Goal: Task Accomplishment & Management: Use online tool/utility

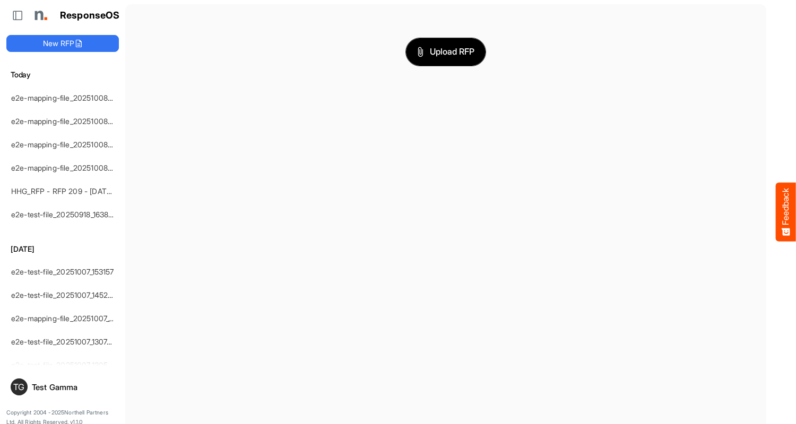
click at [446, 51] on span "Upload RFP" at bounding box center [445, 52] width 57 height 14
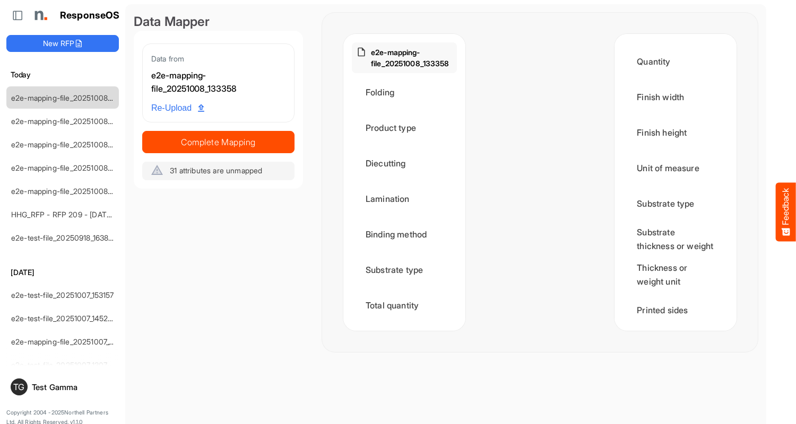
click at [407, 92] on div "Folding" at bounding box center [404, 92] width 105 height 33
click at [366, 96] on div "Folding" at bounding box center [404, 92] width 105 height 33
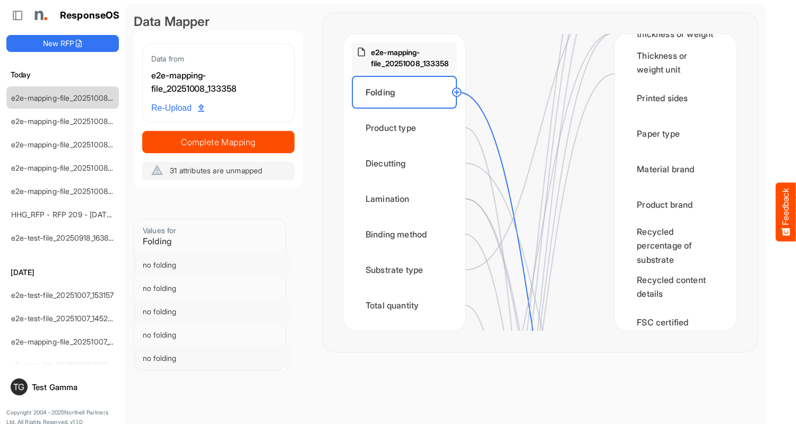
scroll to position [530, 0]
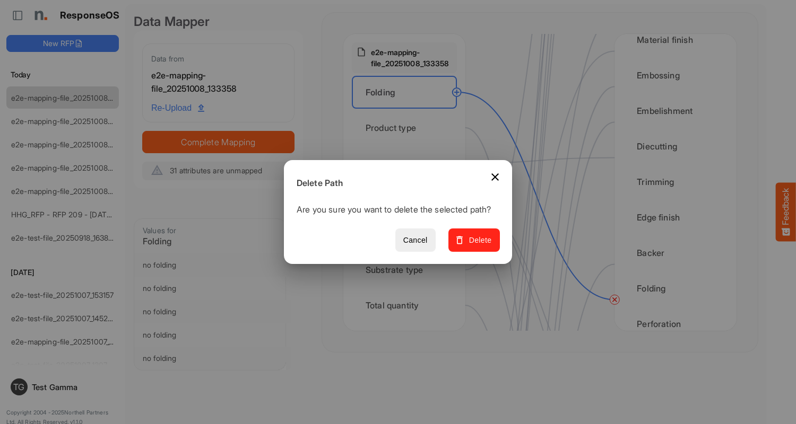
click at [477, 246] on span "Delete" at bounding box center [474, 240] width 36 height 13
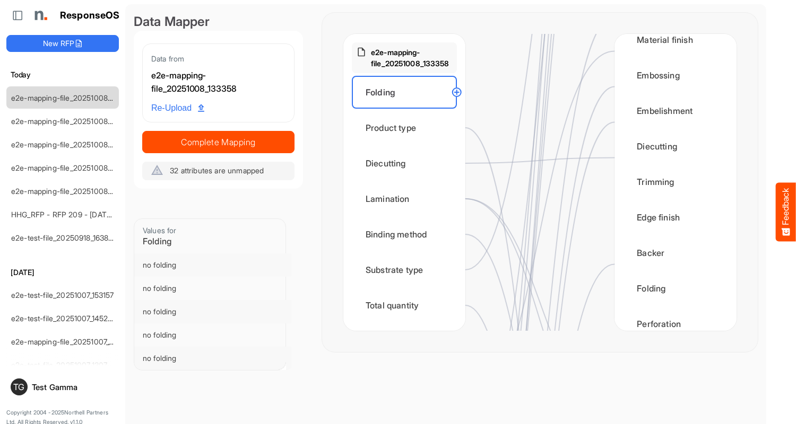
click at [407, 128] on div "Product type" at bounding box center [404, 127] width 105 height 33
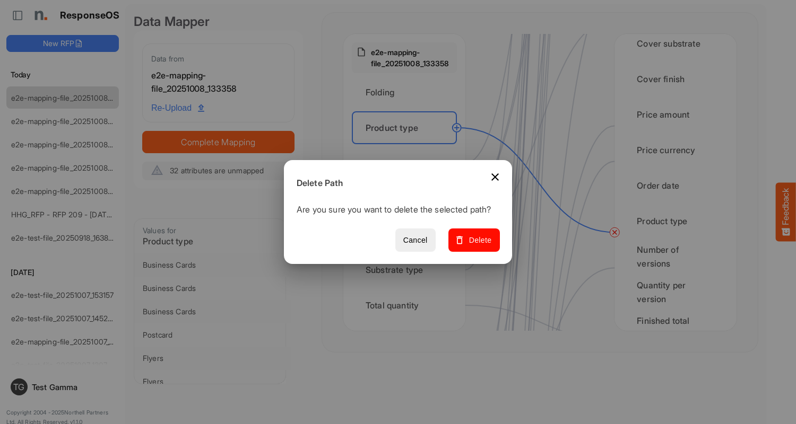
click at [477, 246] on span "Delete" at bounding box center [474, 240] width 36 height 13
click at [407, 163] on div "Diecutting" at bounding box center [404, 163] width 105 height 33
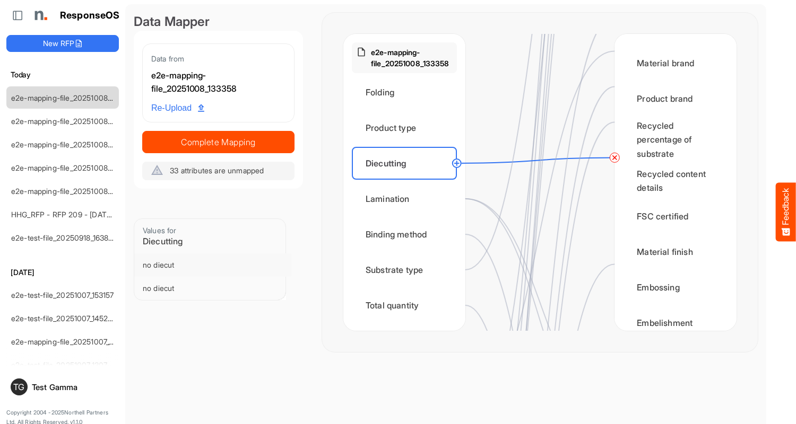
click at [614, 158] on circle at bounding box center [614, 157] width 13 height 13
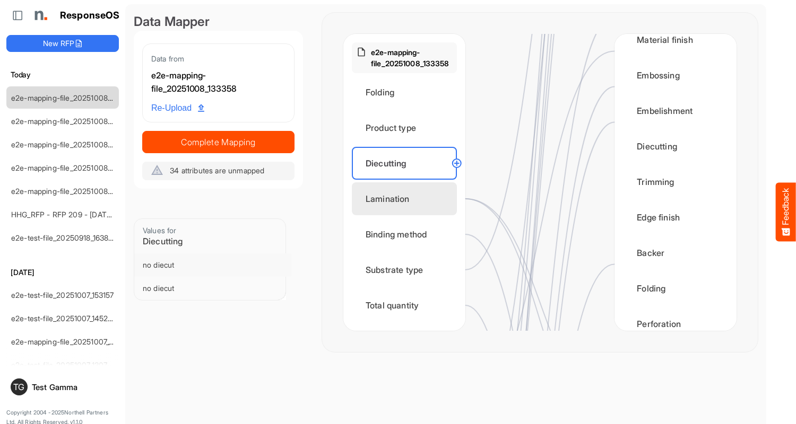
click at [407, 199] on div "Lamination" at bounding box center [404, 198] width 105 height 33
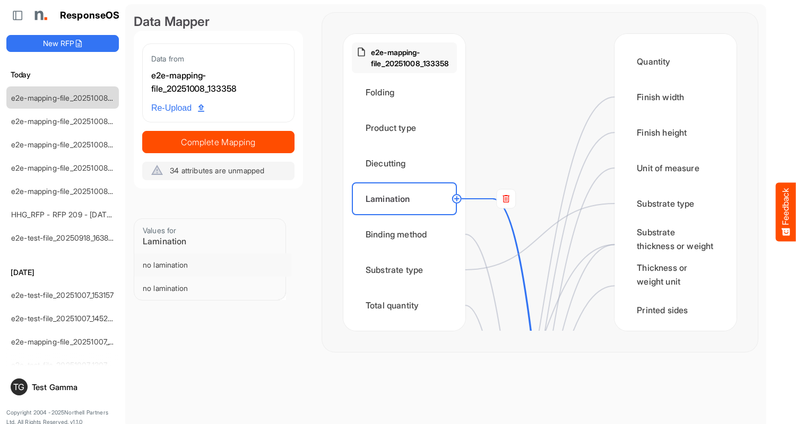
click at [505, 199] on rect at bounding box center [505, 198] width 19 height 19
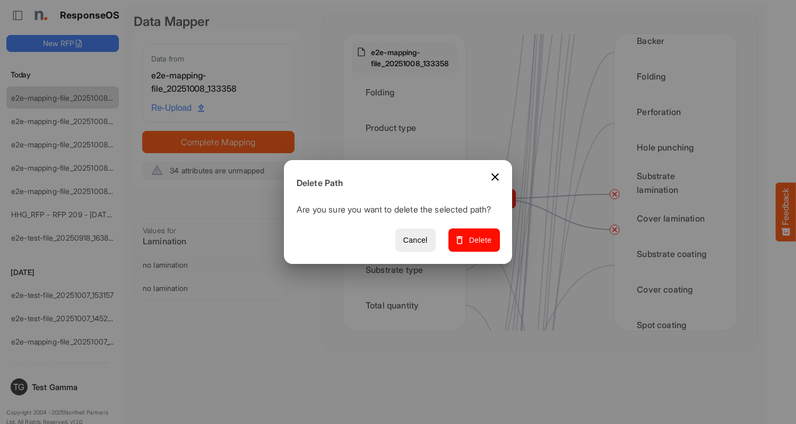
click at [477, 246] on span "Delete" at bounding box center [474, 240] width 36 height 13
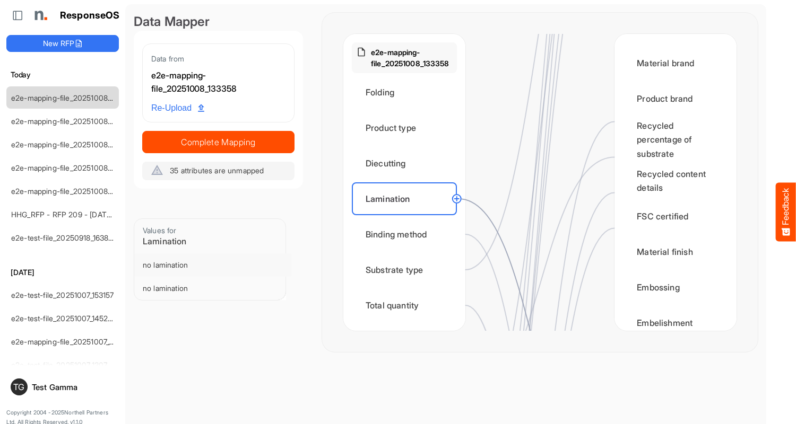
scroll to position [636, 0]
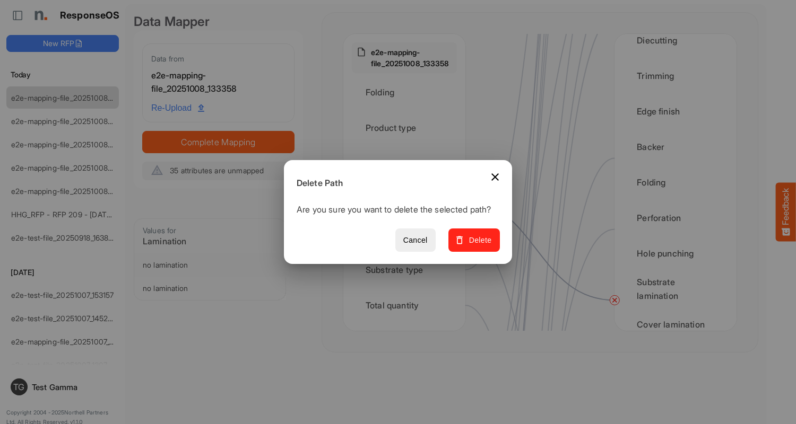
click at [477, 246] on span "Delete" at bounding box center [474, 240] width 36 height 13
click at [407, 234] on div "Binding method" at bounding box center [404, 234] width 105 height 33
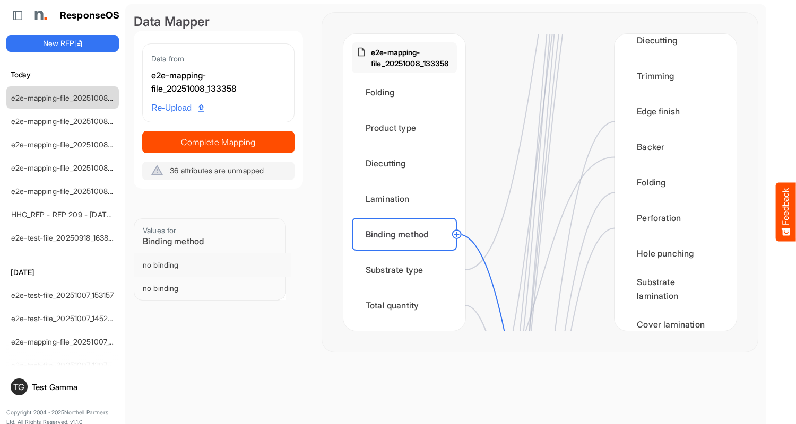
scroll to position [1061, 0]
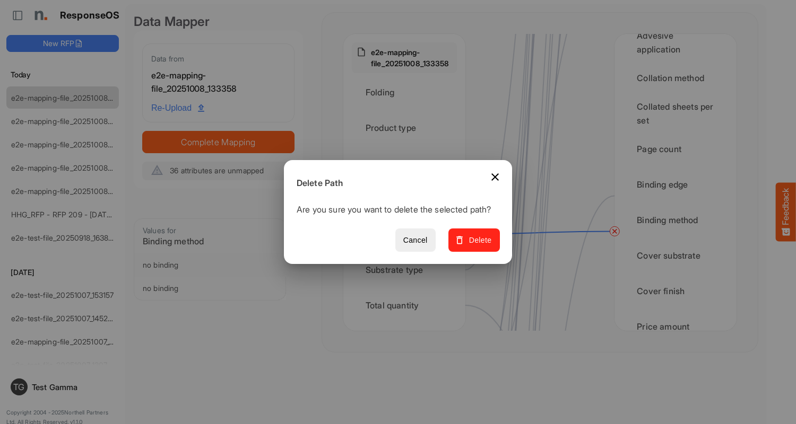
click at [477, 246] on span "Delete" at bounding box center [474, 240] width 36 height 13
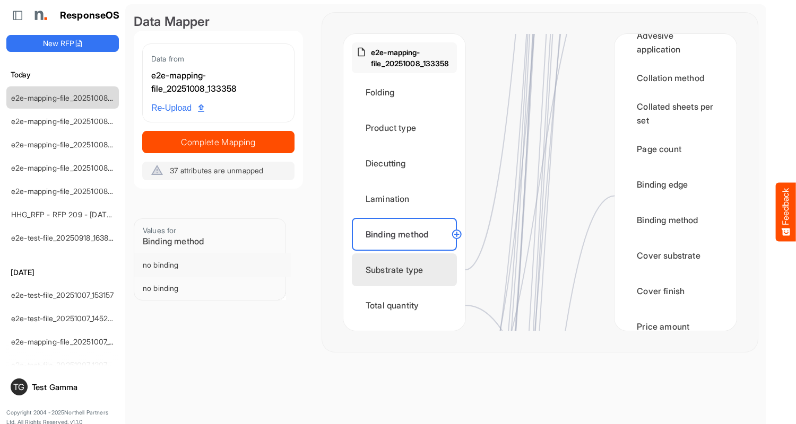
click at [407, 270] on div "Substrate type" at bounding box center [404, 270] width 105 height 33
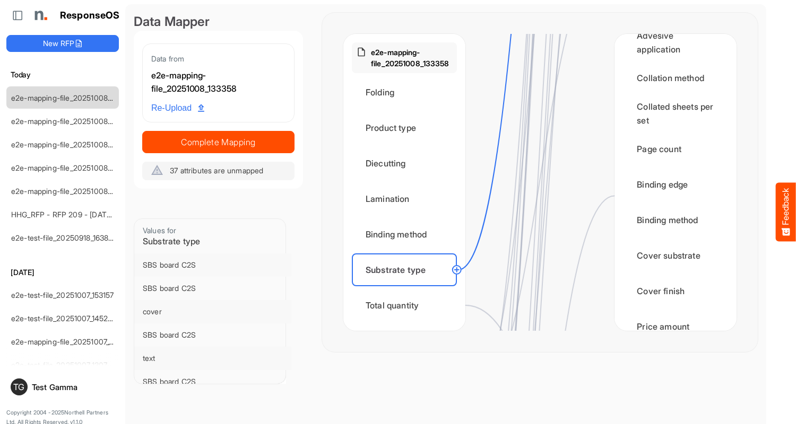
scroll to position [0, 0]
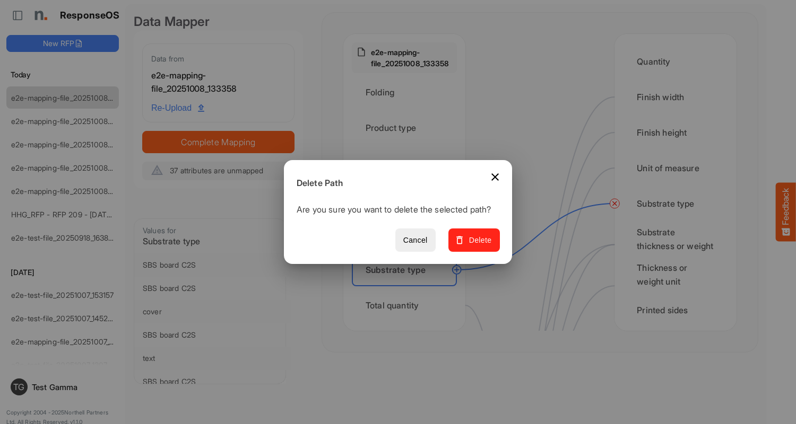
click at [477, 246] on span "Delete" at bounding box center [474, 240] width 36 height 13
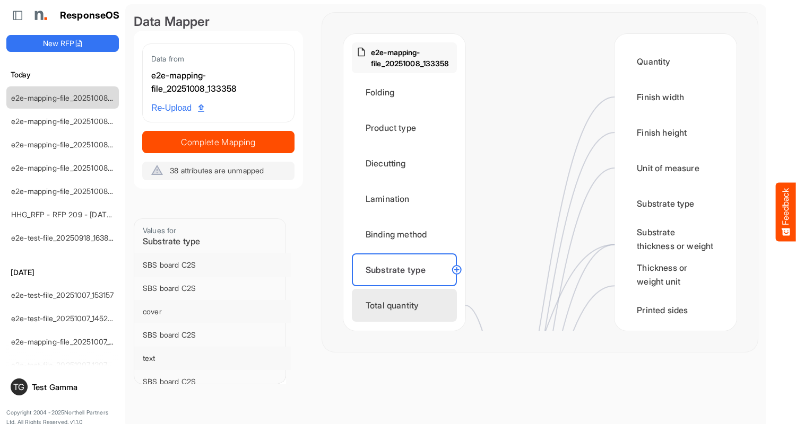
click at [407, 306] on div "Total quantity" at bounding box center [404, 305] width 105 height 33
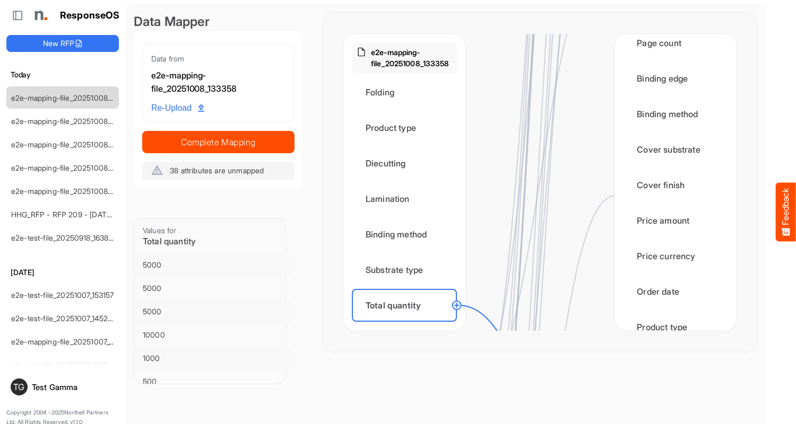
scroll to position [1379, 0]
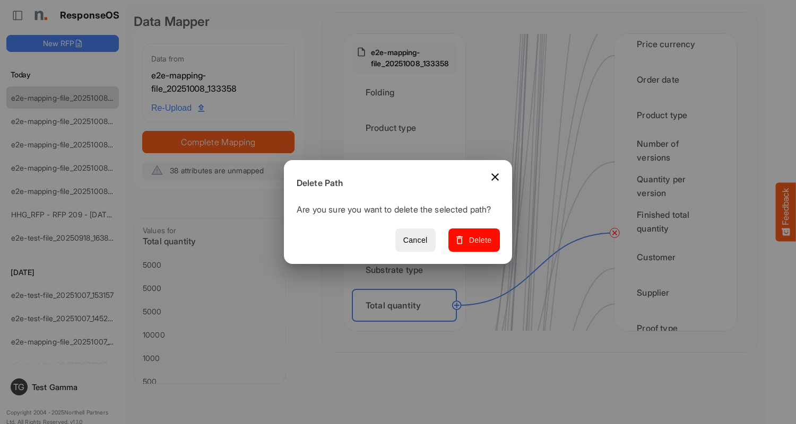
click at [477, 246] on span "Delete" at bounding box center [474, 240] width 36 height 13
click at [407, 325] on div "Flat size width" at bounding box center [404, 341] width 105 height 33
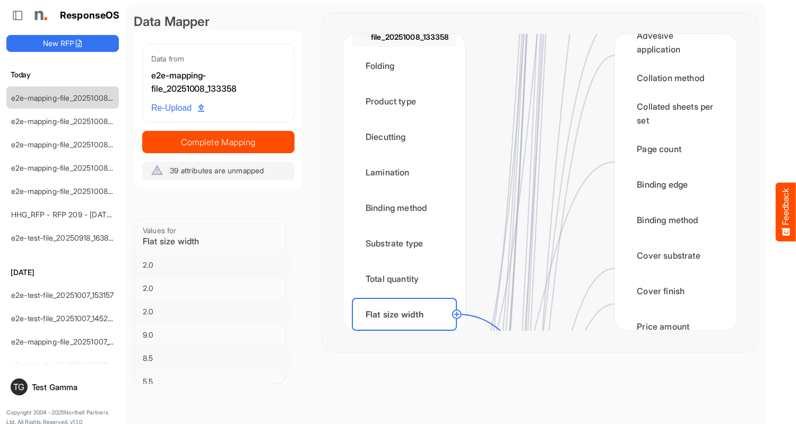
scroll to position [1591, 0]
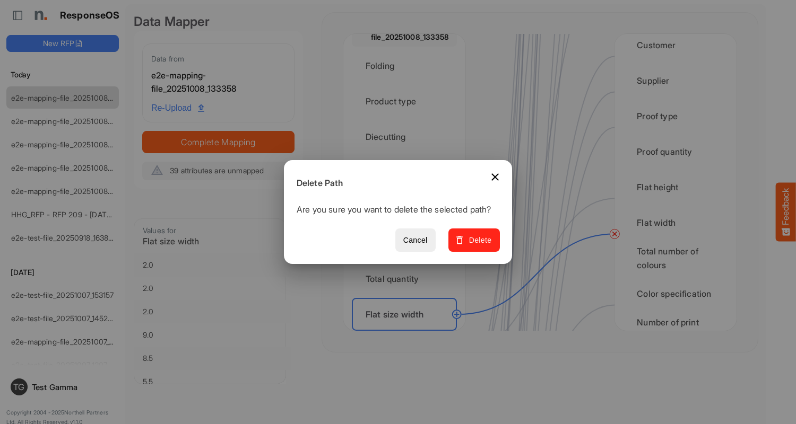
click at [477, 246] on span "Delete" at bounding box center [474, 240] width 36 height 13
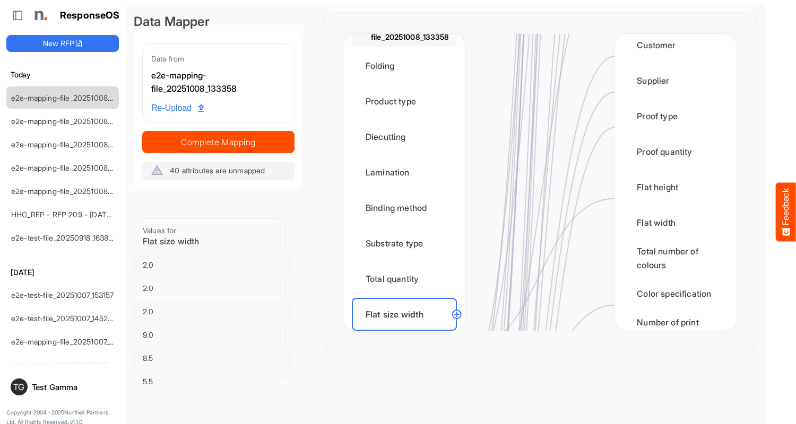
click at [407, 334] on div "Flat size height" at bounding box center [404, 350] width 105 height 33
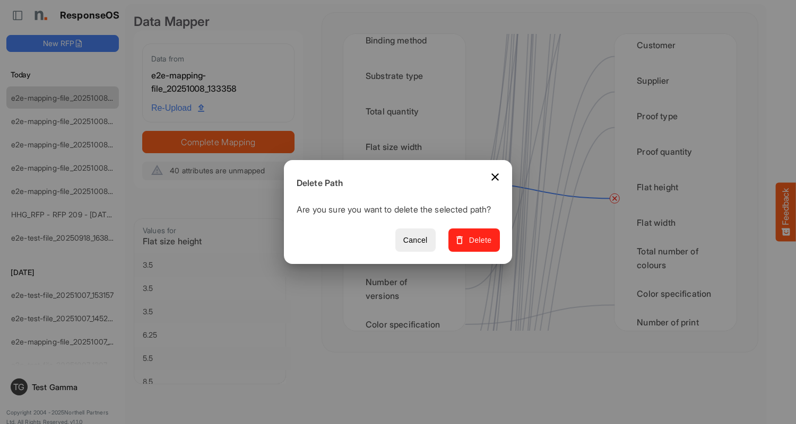
click at [477, 246] on span "Delete" at bounding box center [474, 240] width 36 height 13
click at [407, 218] on div "Substrate finish" at bounding box center [404, 218] width 105 height 33
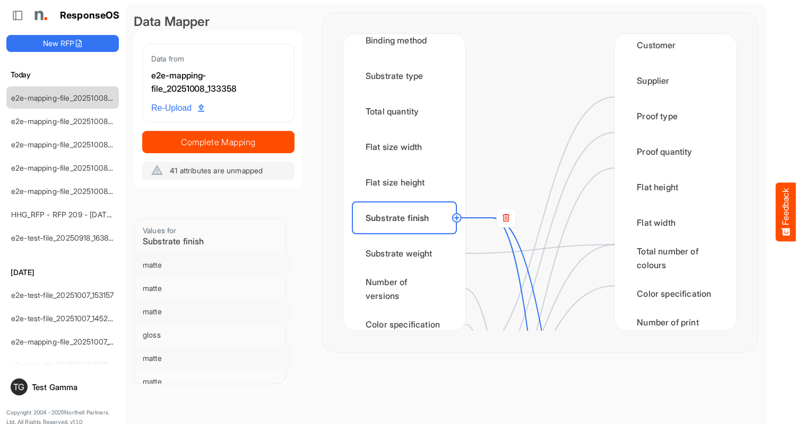
scroll to position [0, 0]
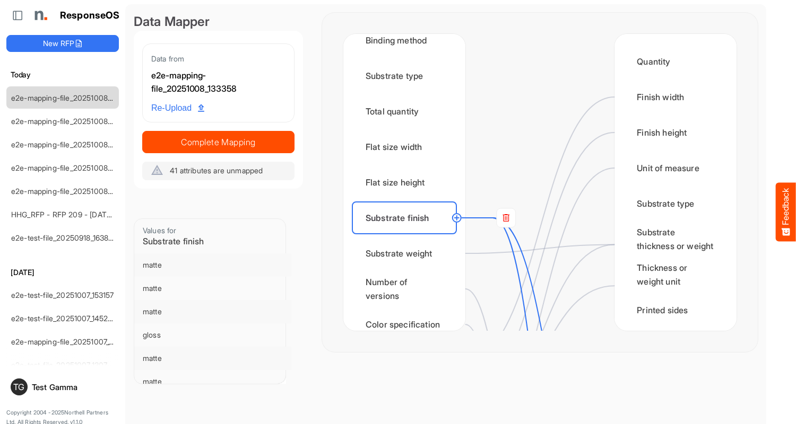
click at [505, 218] on rect at bounding box center [505, 217] width 19 height 19
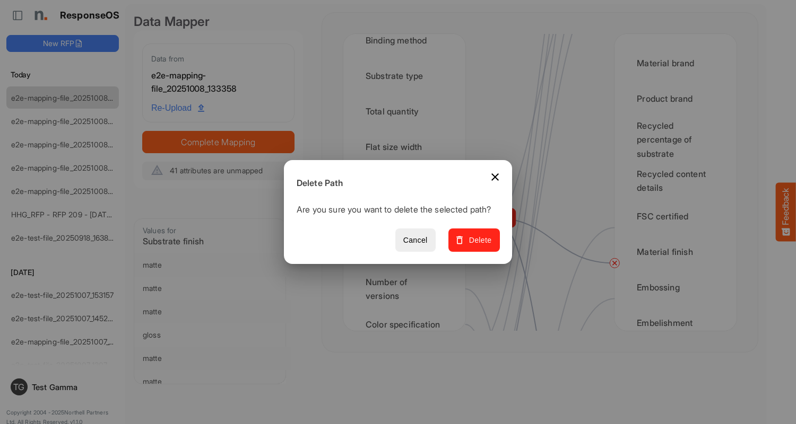
click at [477, 246] on span "Delete" at bounding box center [474, 240] width 36 height 13
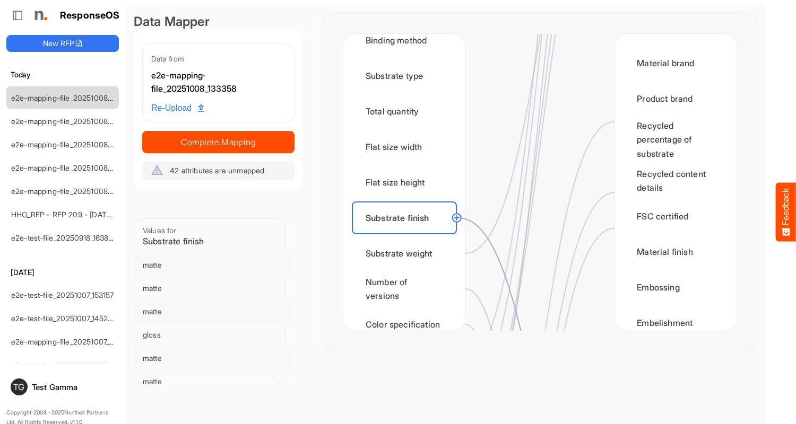
scroll to position [743, 0]
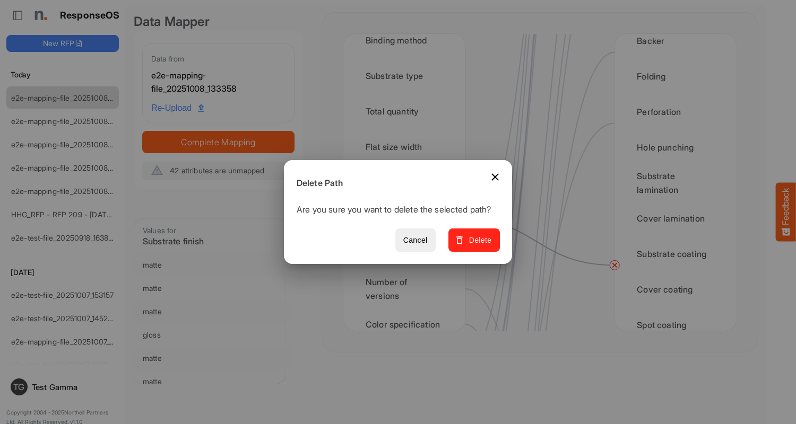
click at [477, 246] on span "Delete" at bounding box center [474, 240] width 36 height 13
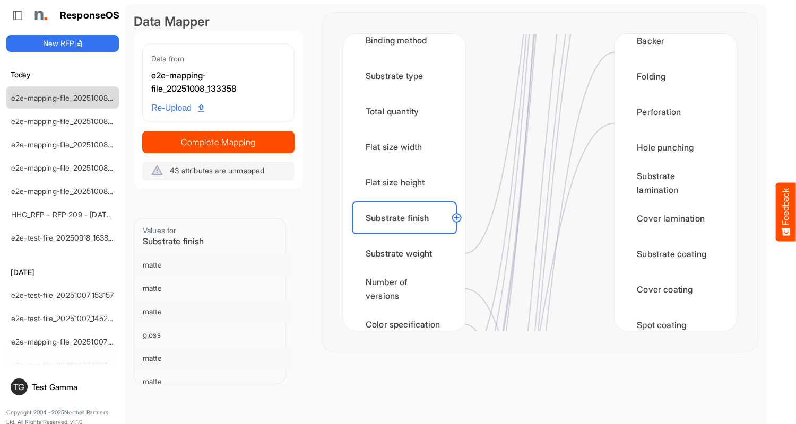
click at [407, 254] on div "Substrate weight" at bounding box center [404, 253] width 105 height 33
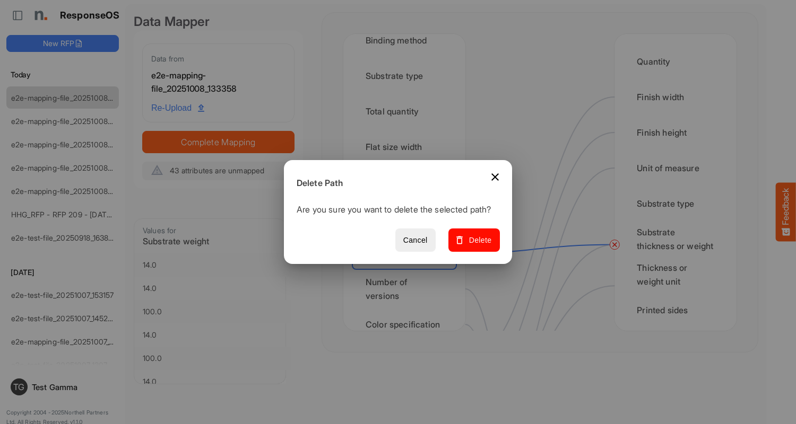
click at [477, 246] on span "Delete" at bounding box center [474, 240] width 36 height 13
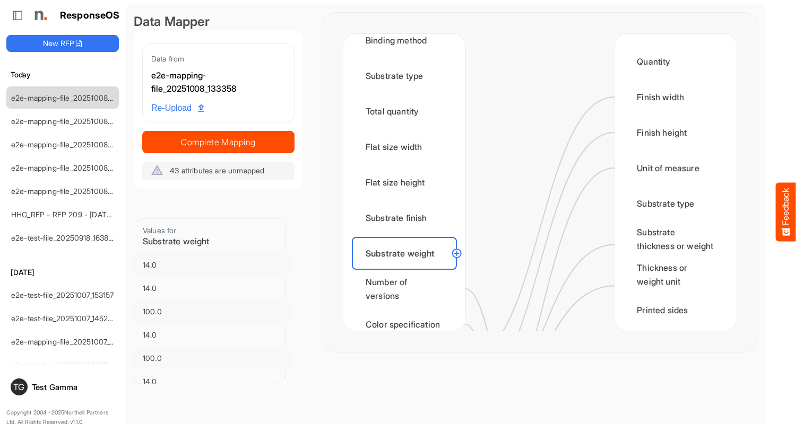
click at [407, 289] on div "Number of versions" at bounding box center [404, 289] width 105 height 33
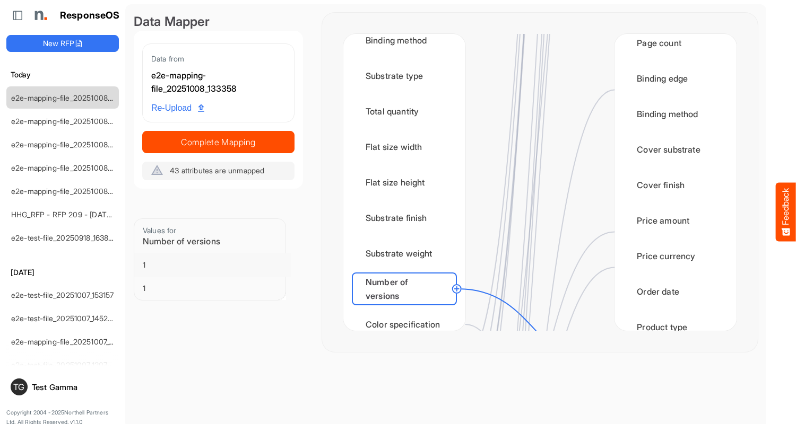
scroll to position [1379, 0]
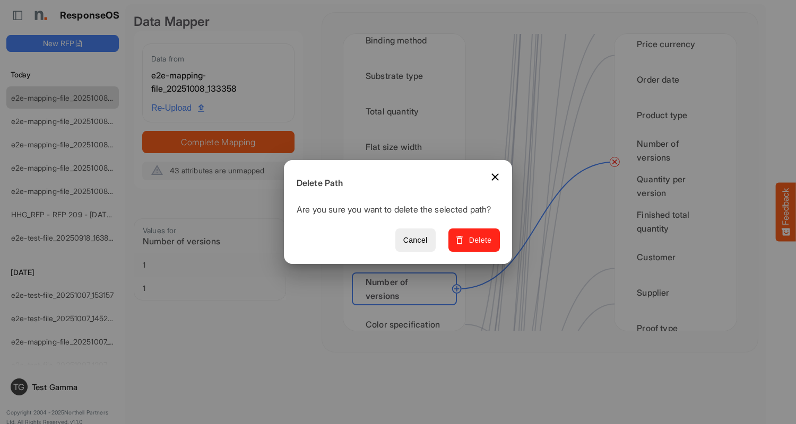
click at [477, 246] on span "Delete" at bounding box center [474, 240] width 36 height 13
click at [407, 315] on div "Color specification" at bounding box center [404, 324] width 105 height 33
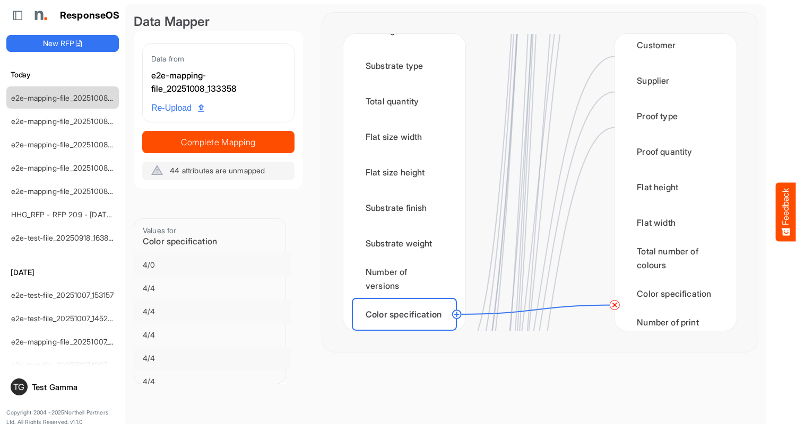
scroll to position [1697, 0]
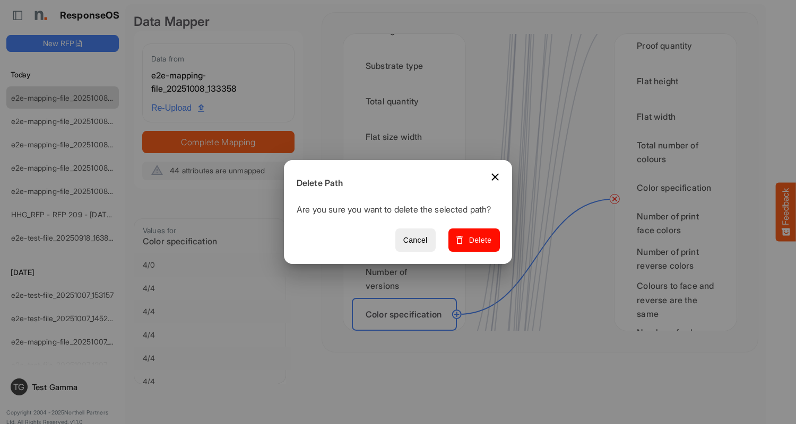
click at [477, 246] on span "Delete" at bounding box center [474, 240] width 36 height 13
click at [407, 334] on div "Finished size width" at bounding box center [404, 350] width 105 height 33
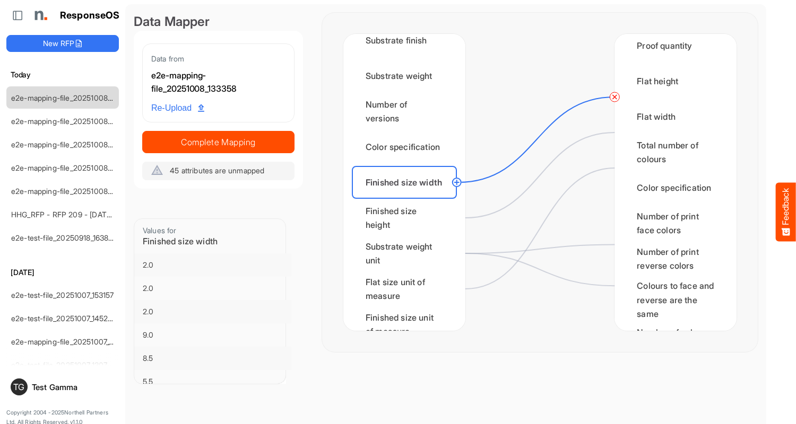
scroll to position [0, 0]
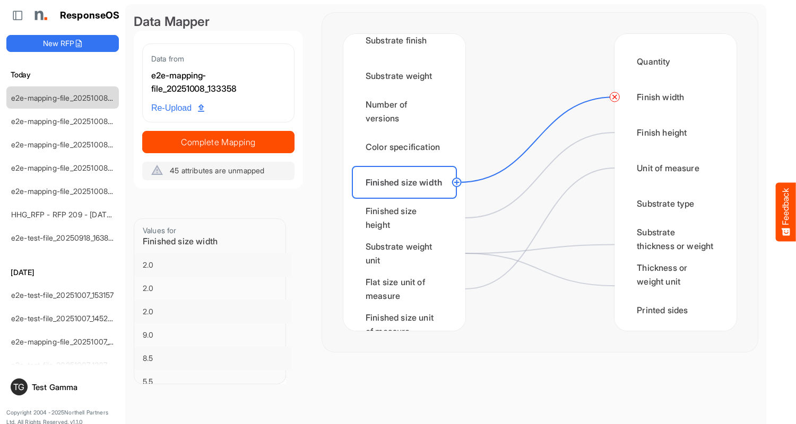
click at [614, 97] on circle at bounding box center [614, 97] width 13 height 13
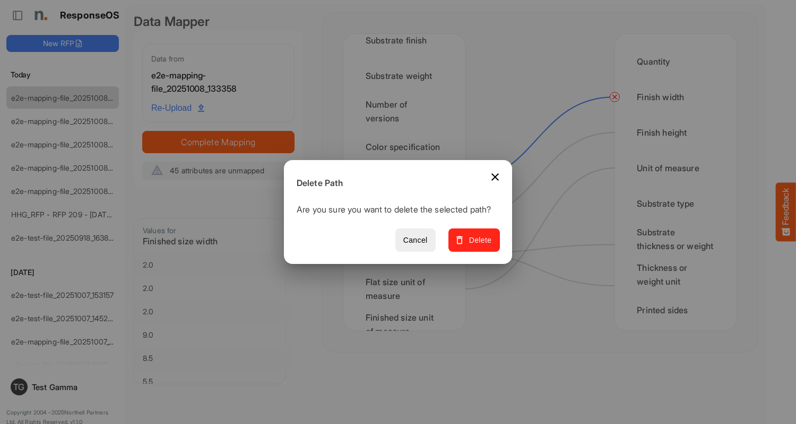
click at [477, 246] on span "Delete" at bounding box center [474, 240] width 36 height 13
click at [407, 218] on div "Finished size height" at bounding box center [404, 218] width 105 height 33
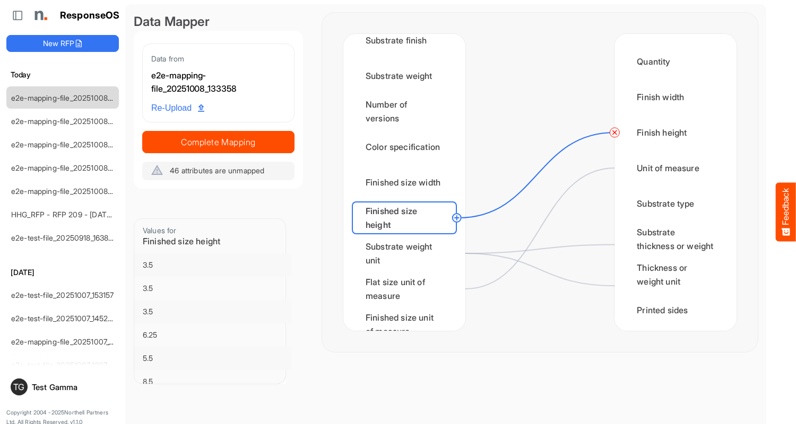
click at [614, 133] on circle at bounding box center [614, 132] width 13 height 13
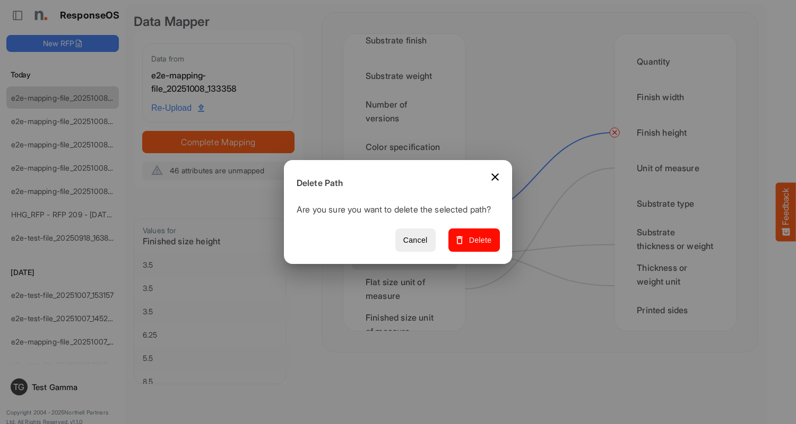
click at [477, 246] on span "Delete" at bounding box center [474, 240] width 36 height 13
click at [407, 254] on div "Substrate weight unit" at bounding box center [404, 253] width 105 height 33
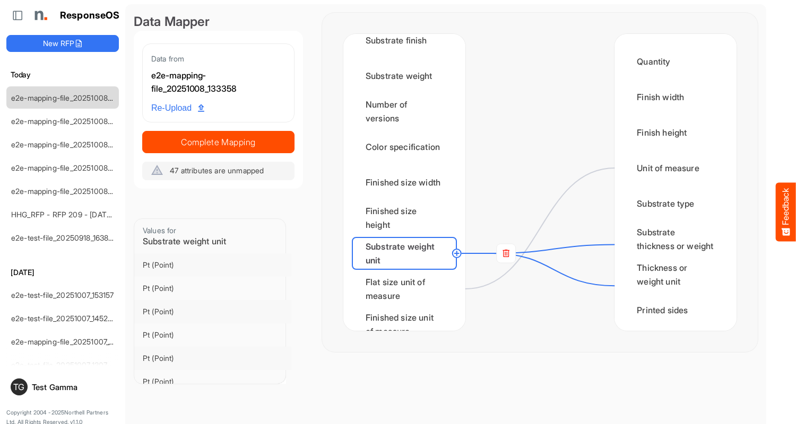
click at [505, 254] on rect at bounding box center [505, 253] width 19 height 19
click at [614, 245] on circle at bounding box center [614, 245] width 13 height 13
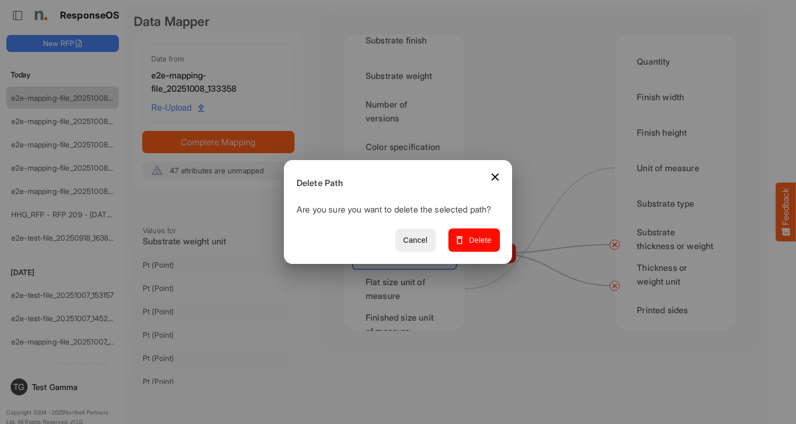
click at [477, 246] on span "Delete" at bounding box center [474, 240] width 36 height 13
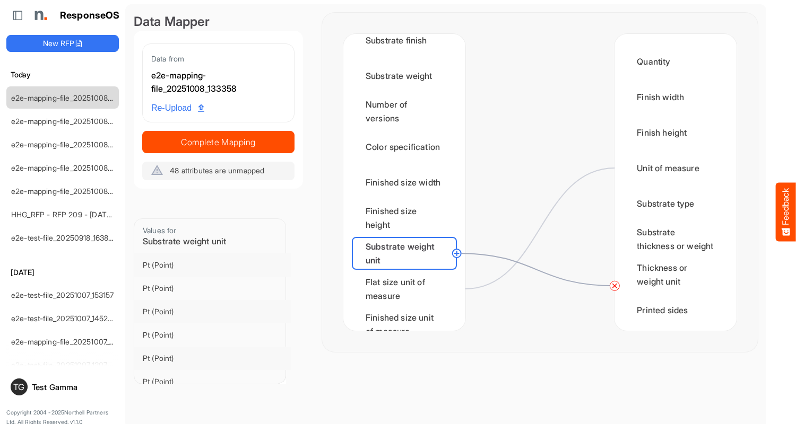
click at [614, 286] on circle at bounding box center [614, 286] width 13 height 13
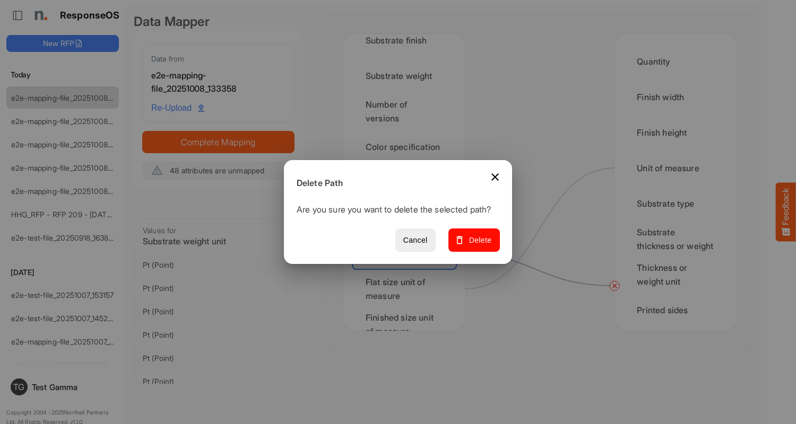
click at [477, 246] on span "Delete" at bounding box center [474, 240] width 36 height 13
click at [407, 289] on div "Flat size unit of measure" at bounding box center [404, 289] width 105 height 33
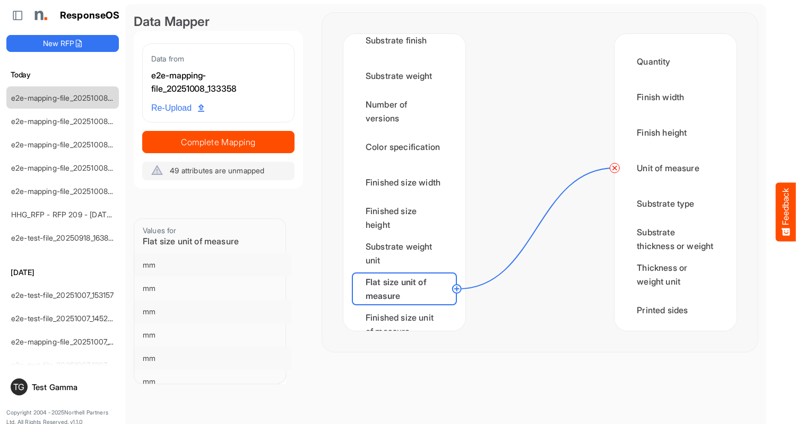
click at [614, 168] on circle at bounding box center [614, 168] width 13 height 13
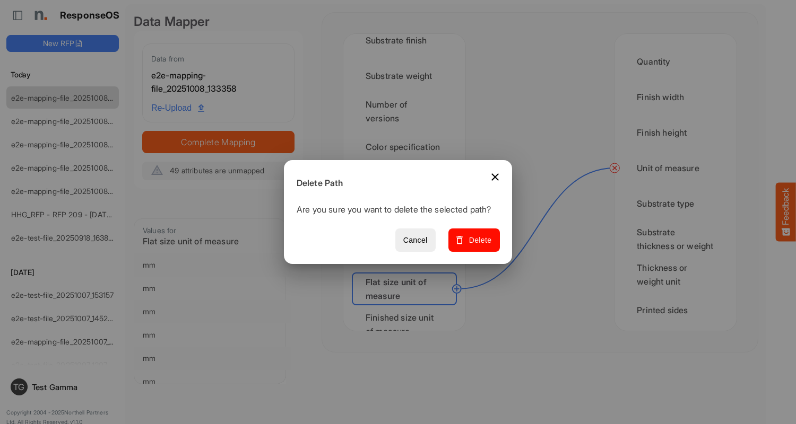
click at [477, 246] on span "Delete" at bounding box center [474, 240] width 36 height 13
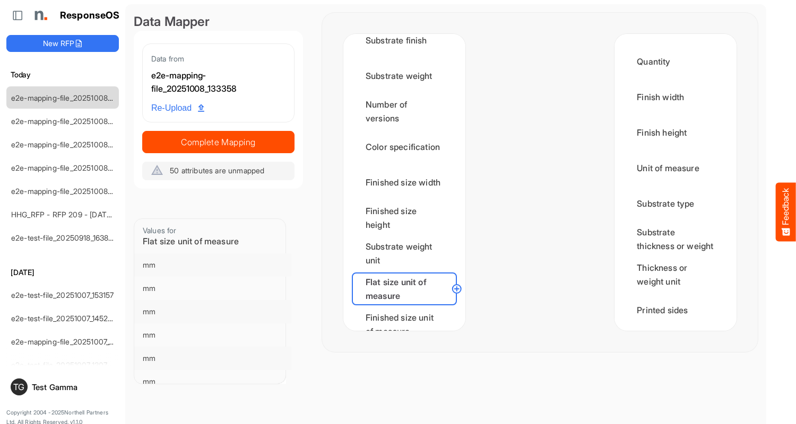
click at [407, 315] on div "Finished size unit of measure" at bounding box center [404, 324] width 105 height 33
click at [407, 344] on div "Min CPP" at bounding box center [404, 360] width 105 height 33
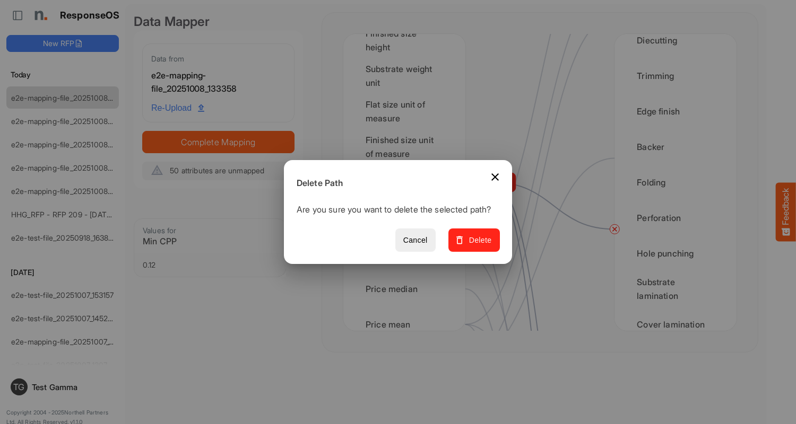
click at [477, 246] on span "Delete" at bounding box center [474, 240] width 36 height 13
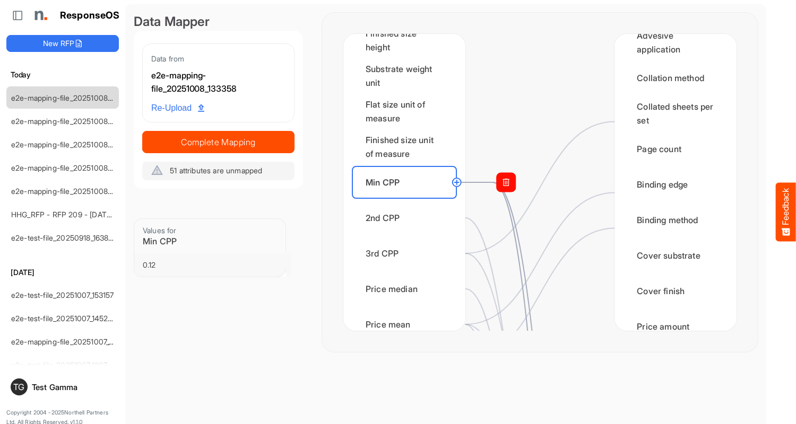
scroll to position [1379, 0]
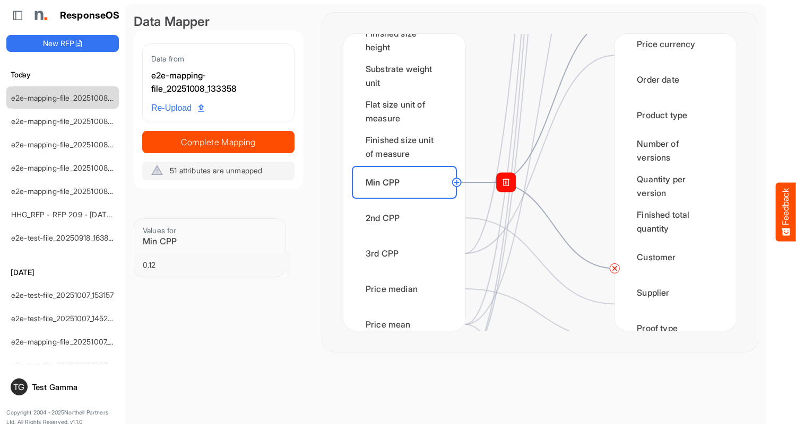
click at [614, 268] on circle at bounding box center [614, 268] width 13 height 13
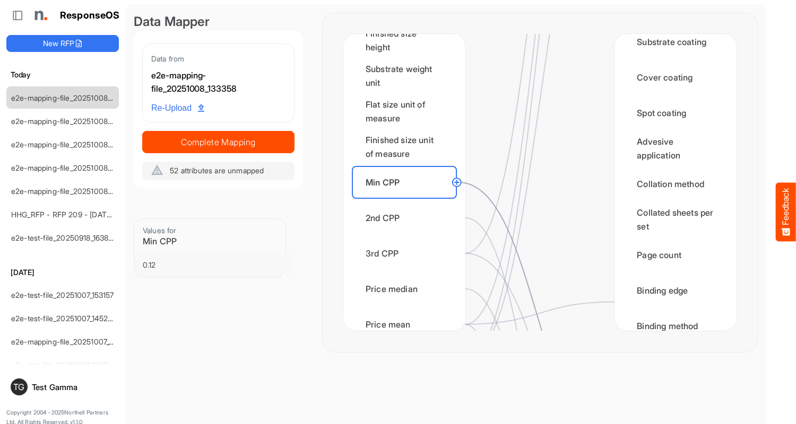
scroll to position [1167, 0]
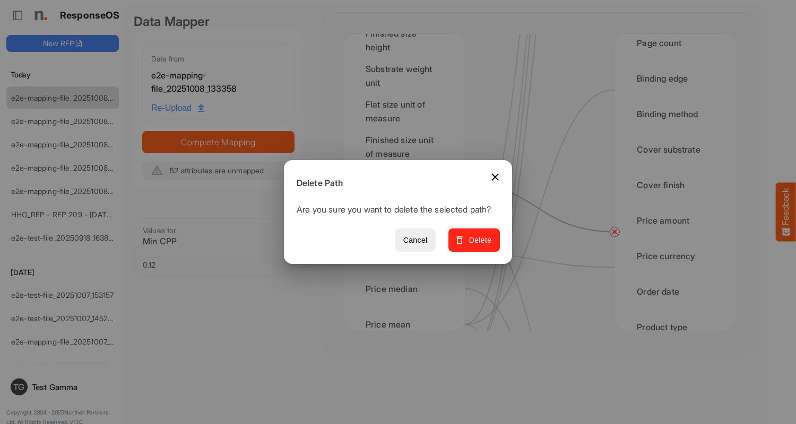
click at [477, 246] on span "Delete" at bounding box center [474, 240] width 36 height 13
click at [407, 218] on div "2nd CPP" at bounding box center [404, 218] width 105 height 33
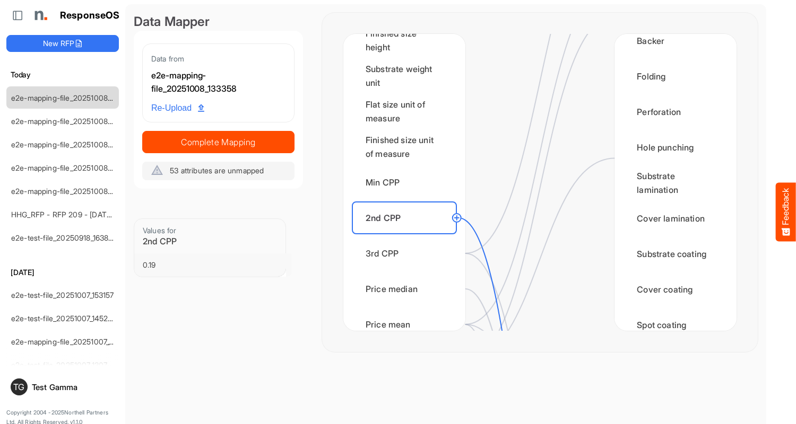
scroll to position [0, 0]
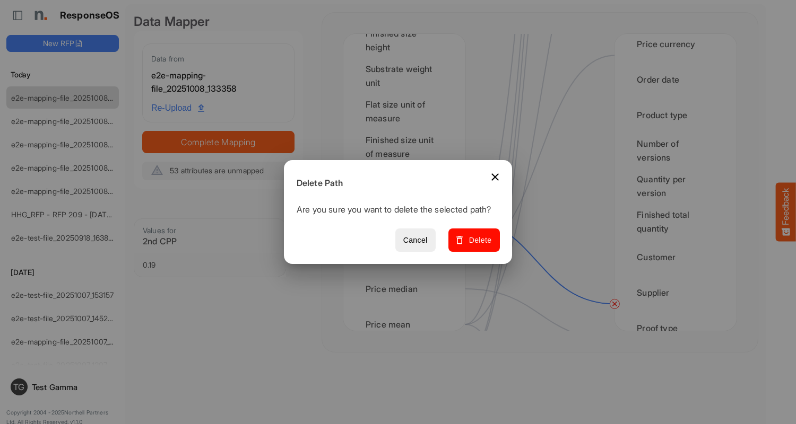
click at [477, 246] on span "Delete" at bounding box center [474, 240] width 36 height 13
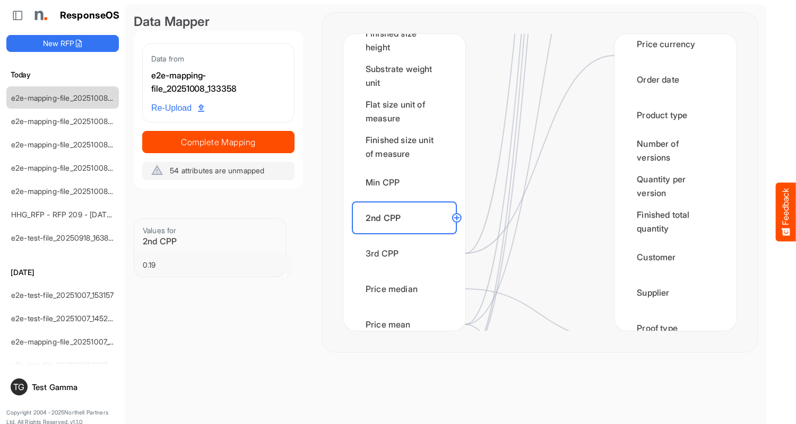
click at [407, 254] on div "3rd CPP" at bounding box center [404, 253] width 105 height 33
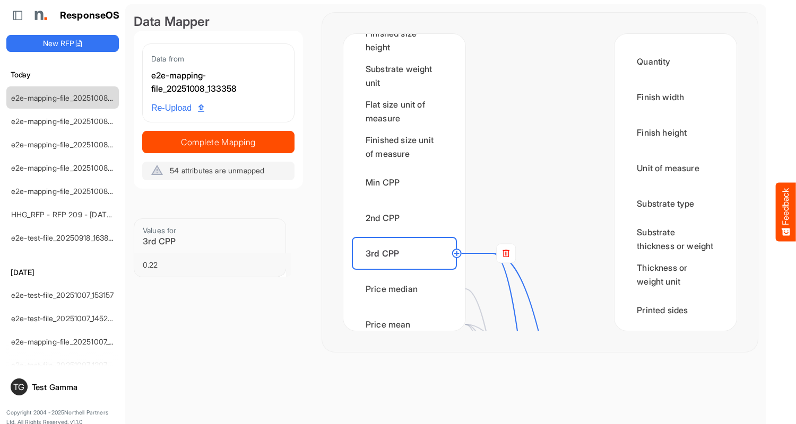
click at [505, 254] on rect at bounding box center [505, 253] width 19 height 19
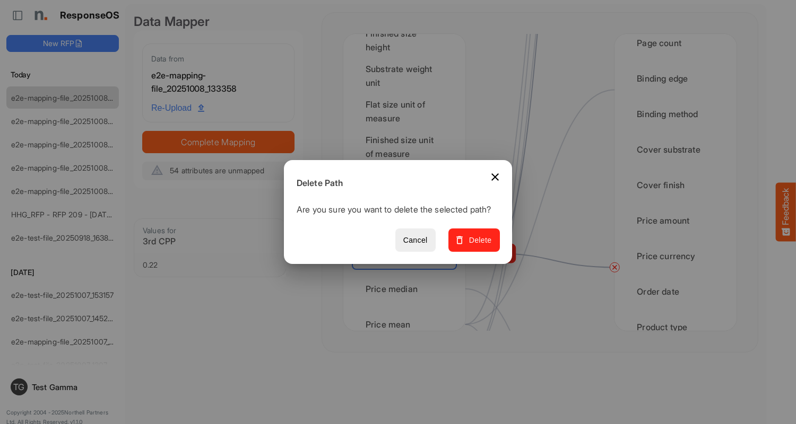
click at [477, 246] on span "Delete" at bounding box center [474, 240] width 36 height 13
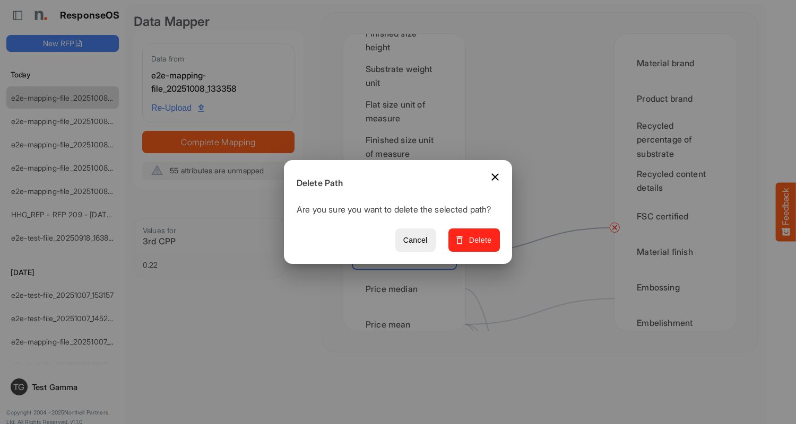
click at [477, 246] on span "Delete" at bounding box center [474, 240] width 36 height 13
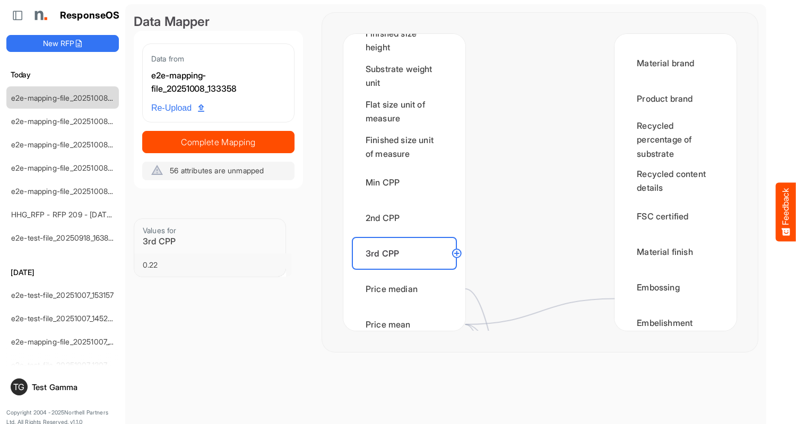
click at [407, 289] on div "Price median" at bounding box center [404, 289] width 105 height 33
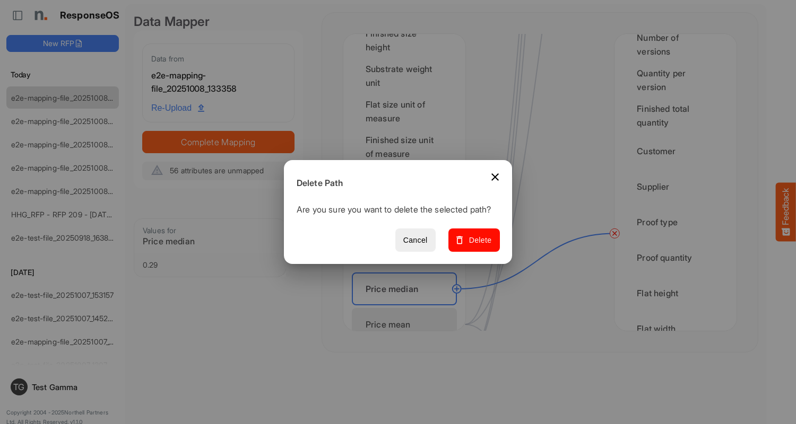
click at [477, 246] on span "Delete" at bounding box center [474, 240] width 36 height 13
click at [407, 315] on div "Price mean" at bounding box center [404, 324] width 105 height 33
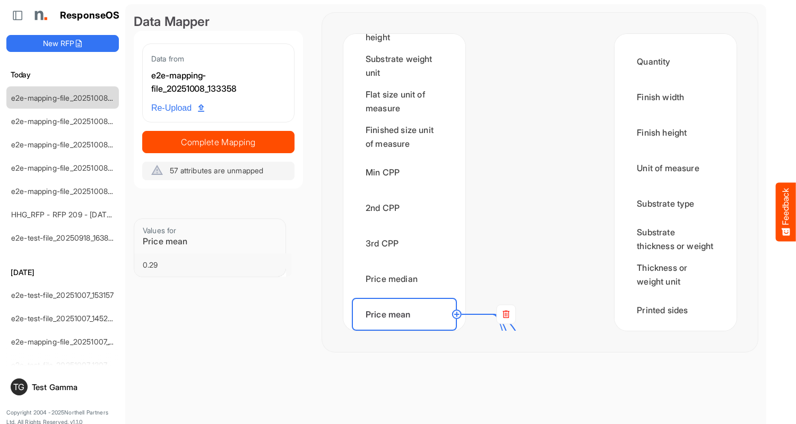
click at [505, 315] on rect at bounding box center [505, 314] width 19 height 19
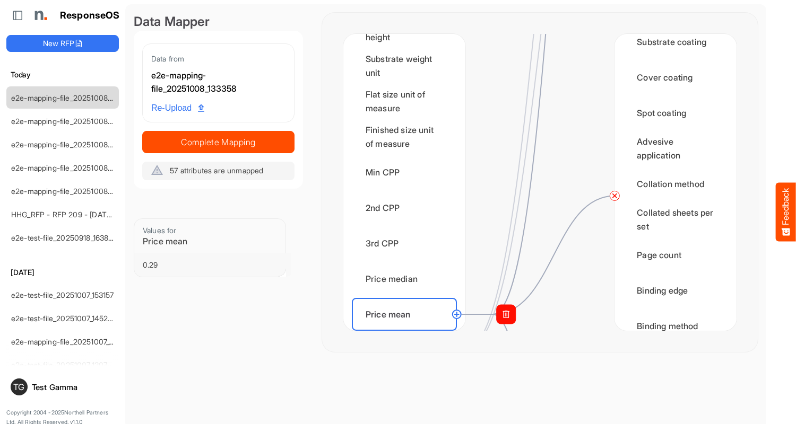
click at [614, 196] on circle at bounding box center [614, 195] width 13 height 13
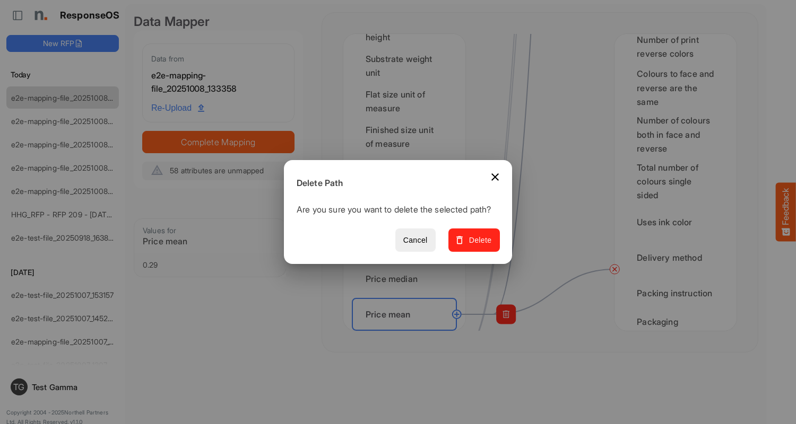
click at [477, 246] on span "Delete" at bounding box center [474, 240] width 36 height 13
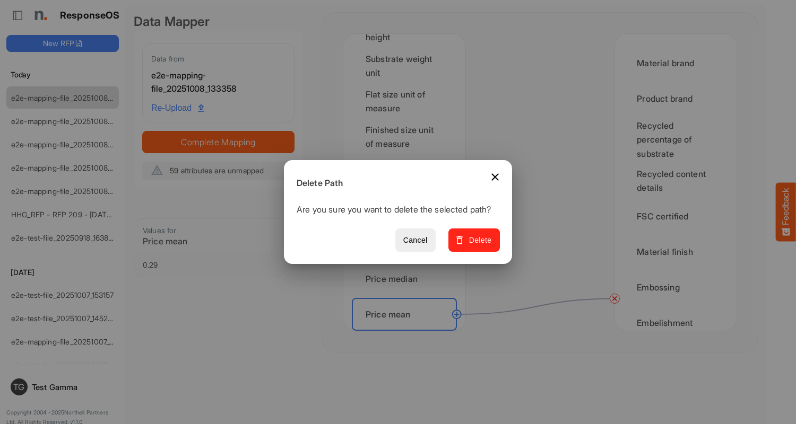
click at [477, 246] on span "Delete" at bounding box center [474, 240] width 36 height 13
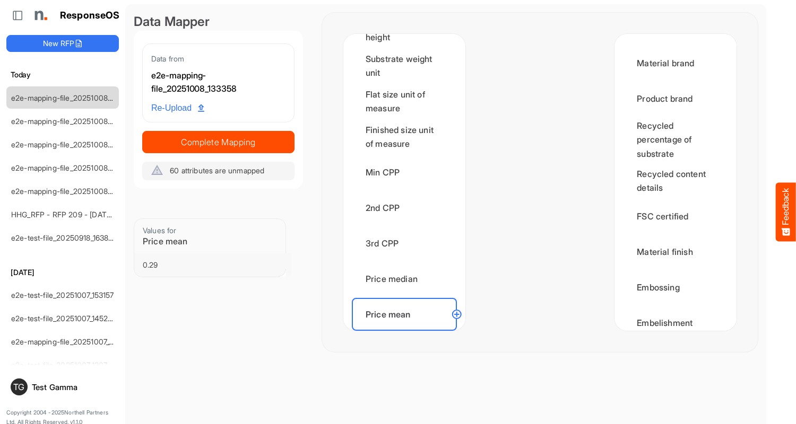
click at [407, 334] on div "Order count" at bounding box center [404, 350] width 105 height 33
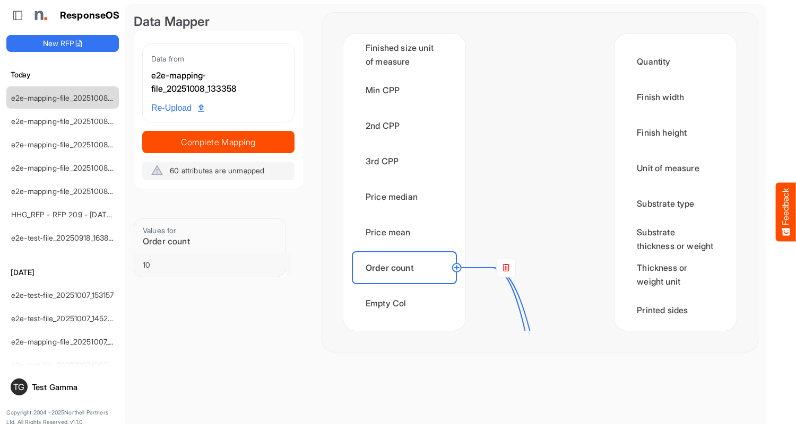
click at [505, 268] on rect at bounding box center [505, 267] width 19 height 19
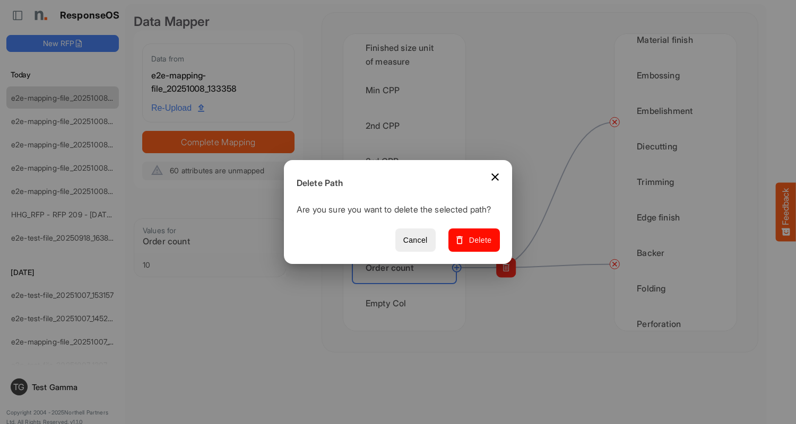
click at [477, 246] on span "Delete" at bounding box center [474, 240] width 36 height 13
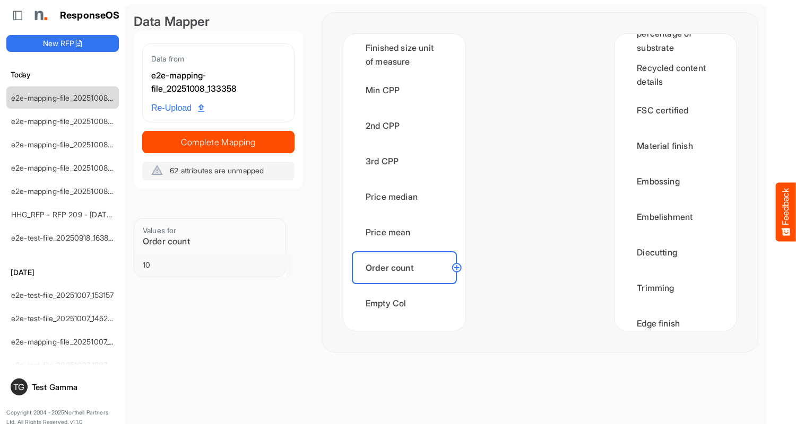
click at [407, 303] on div "Empty Col" at bounding box center [404, 303] width 105 height 33
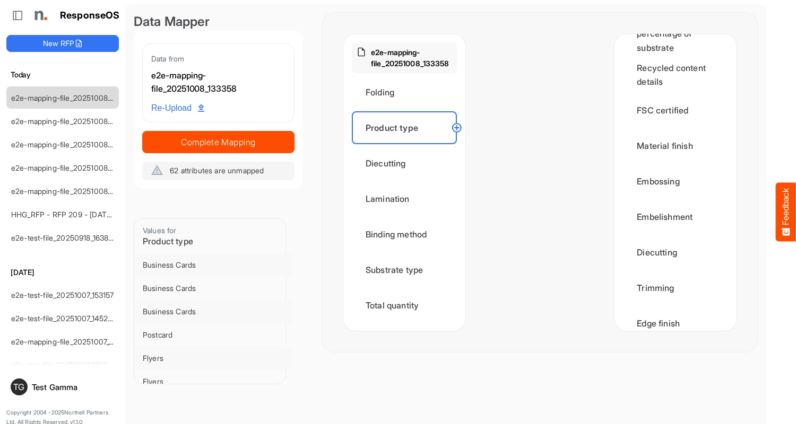
click at [456, 128] on circle at bounding box center [456, 127] width 13 height 13
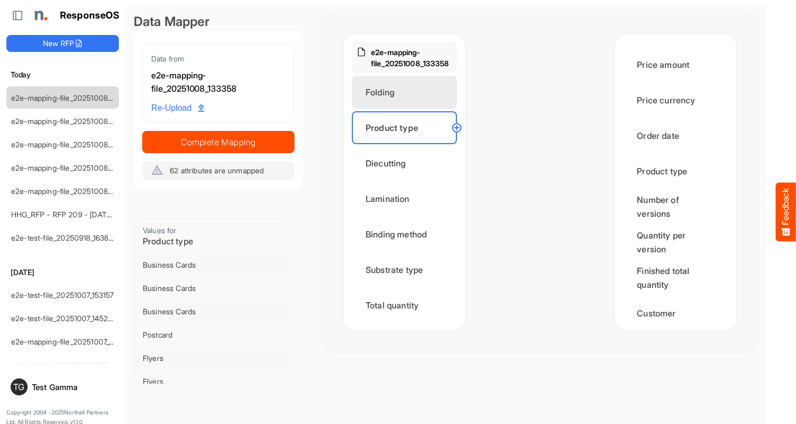
click at [407, 92] on div "Folding" at bounding box center [404, 92] width 105 height 33
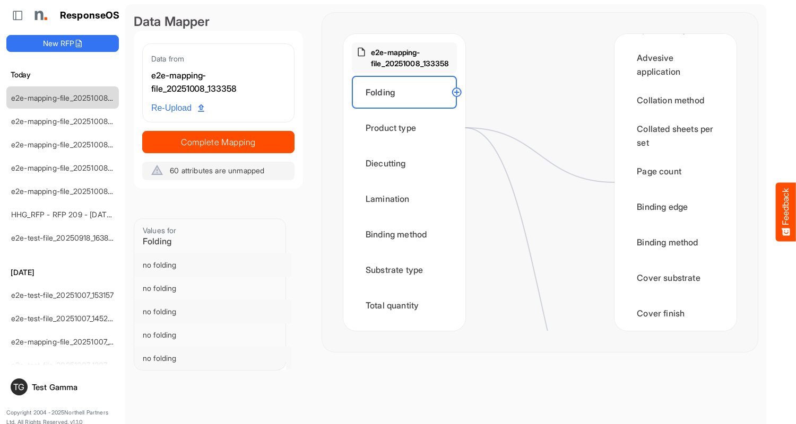
click at [456, 92] on circle at bounding box center [456, 92] width 13 height 13
click at [407, 163] on div "Diecutting" at bounding box center [404, 163] width 105 height 33
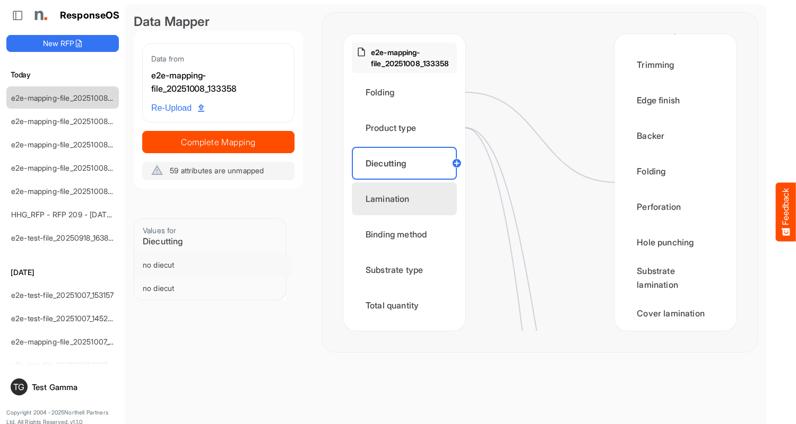
click at [672, 46] on div "Diecutting" at bounding box center [675, 29] width 105 height 33
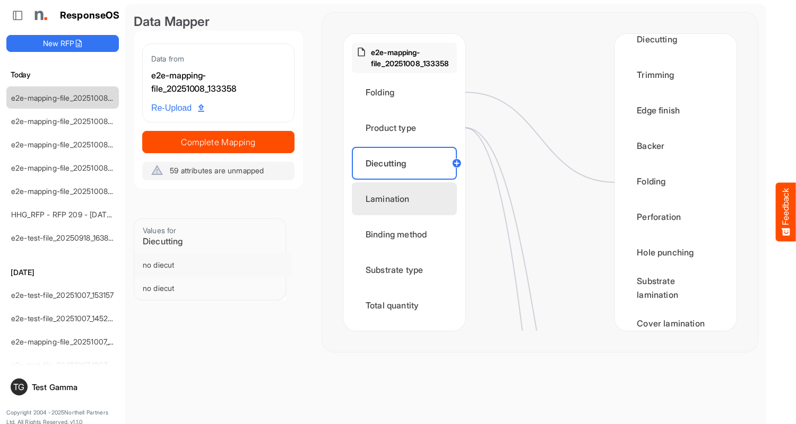
click at [407, 199] on div "Lamination" at bounding box center [404, 198] width 105 height 33
click at [672, 299] on div "Substrate lamination" at bounding box center [675, 288] width 105 height 33
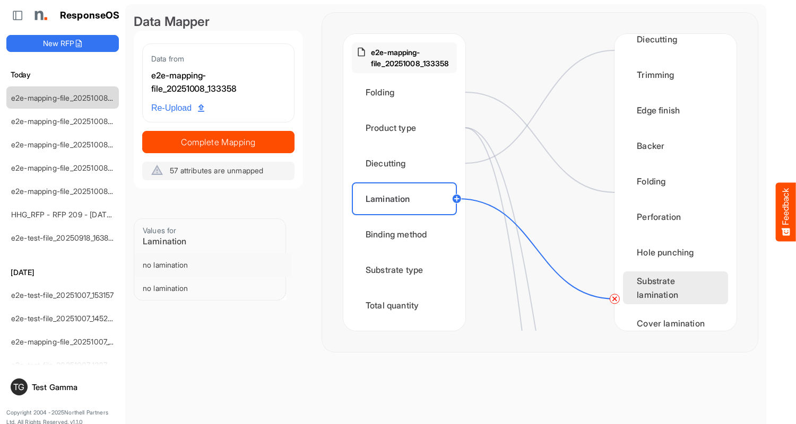
click at [672, 314] on div "Cover lamination" at bounding box center [675, 323] width 105 height 33
click at [407, 234] on div "Binding method" at bounding box center [404, 234] width 105 height 33
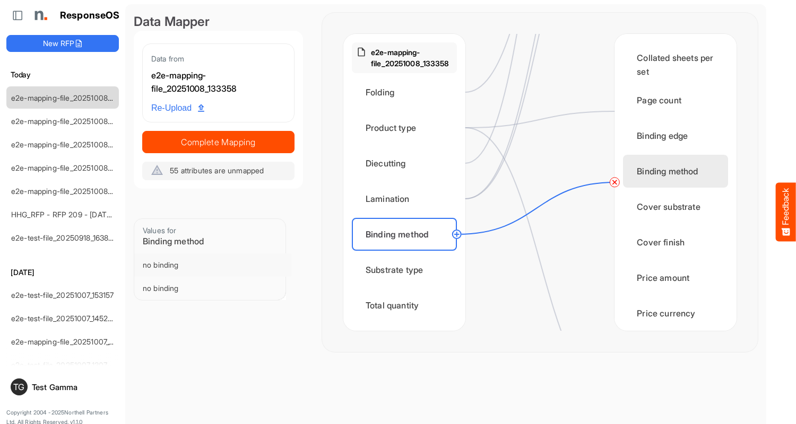
click at [407, 270] on div "Substrate type" at bounding box center [404, 270] width 105 height 33
click at [407, 306] on div "Total quantity" at bounding box center [404, 305] width 105 height 33
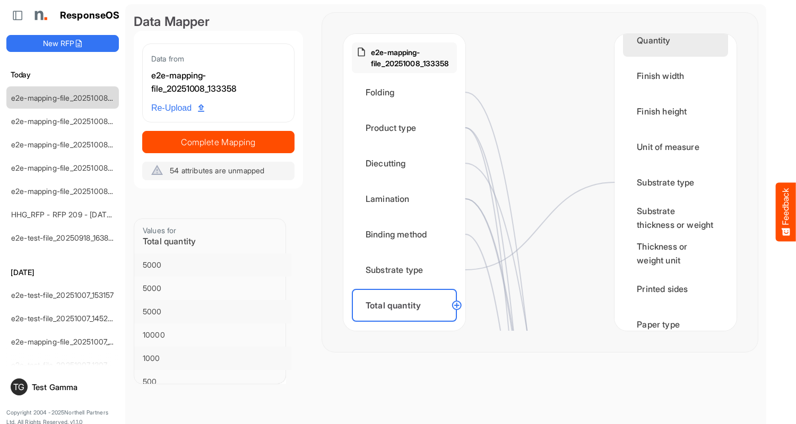
click at [456, 306] on circle at bounding box center [456, 305] width 13 height 13
click at [672, 50] on div "Quantity" at bounding box center [675, 40] width 105 height 33
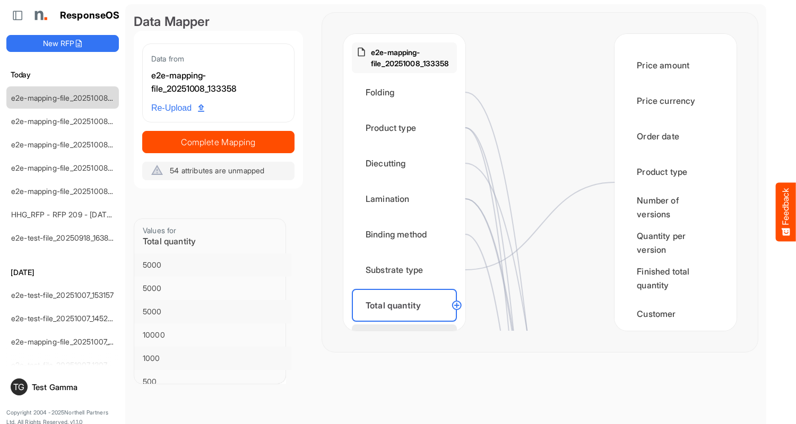
click at [407, 325] on div "Flat size width" at bounding box center [404, 341] width 105 height 33
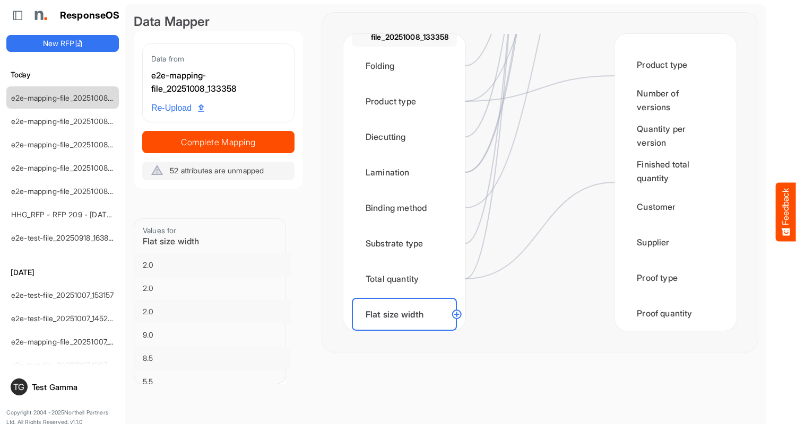
click at [456, 315] on circle at bounding box center [456, 314] width 13 height 13
click at [672, 368] on div "Flat width" at bounding box center [675, 384] width 105 height 33
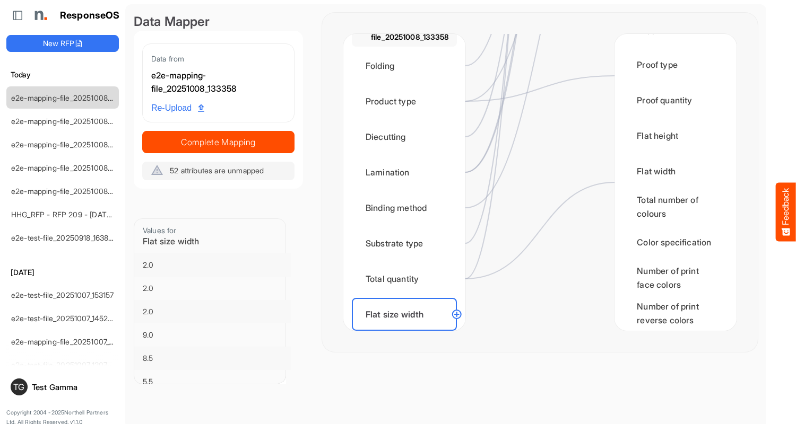
click at [407, 334] on div "Flat size height" at bounding box center [404, 350] width 105 height 33
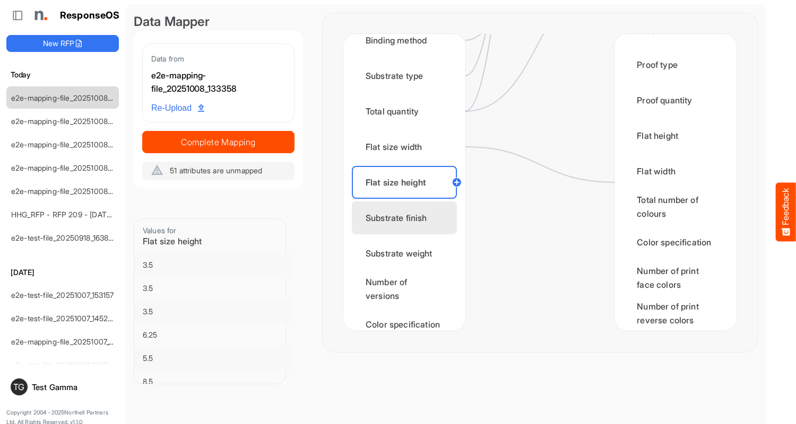
click at [672, 146] on div "Flat height" at bounding box center [675, 135] width 105 height 33
click at [407, 218] on div "Substrate finish" at bounding box center [404, 218] width 105 height 33
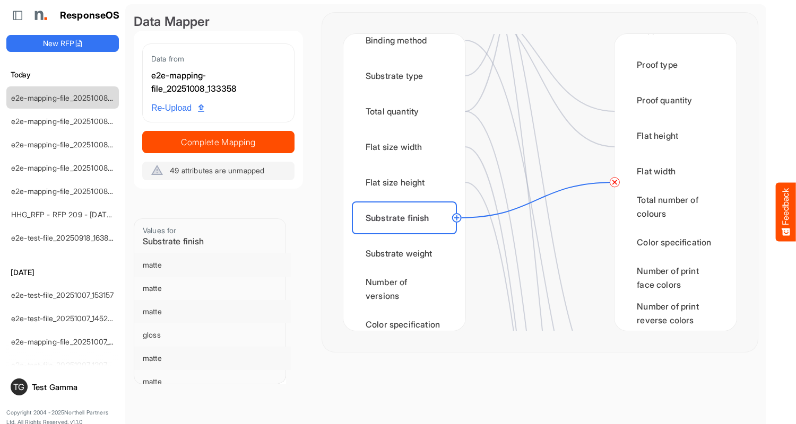
click at [407, 254] on div "Substrate weight" at bounding box center [404, 253] width 105 height 33
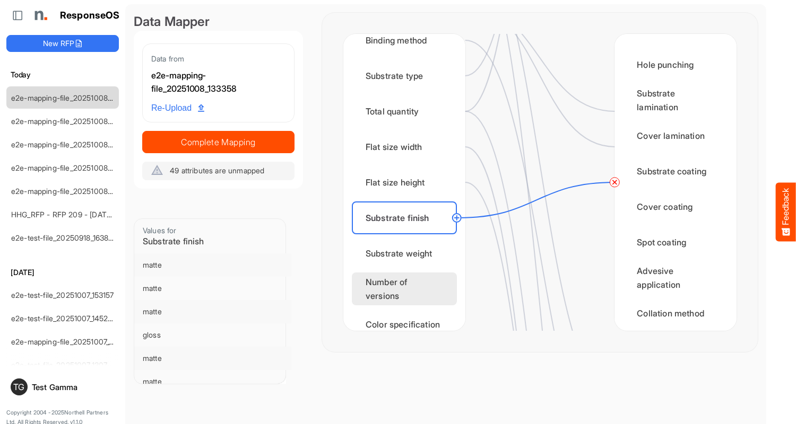
click at [407, 289] on div "Number of versions" at bounding box center [404, 289] width 105 height 33
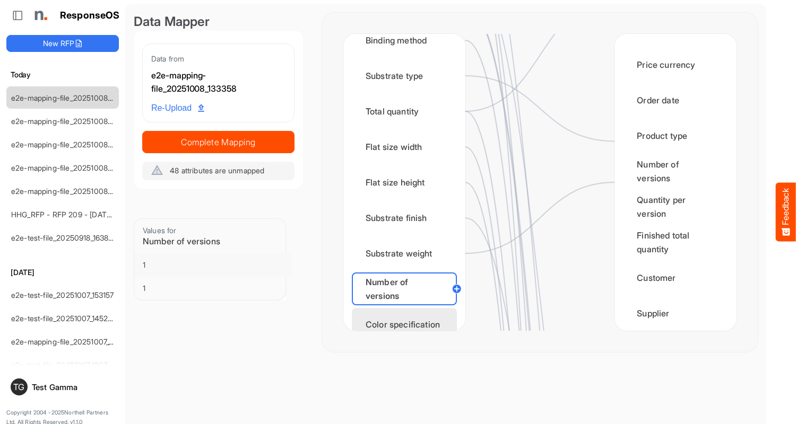
click at [407, 315] on div "Color specification" at bounding box center [404, 324] width 105 height 33
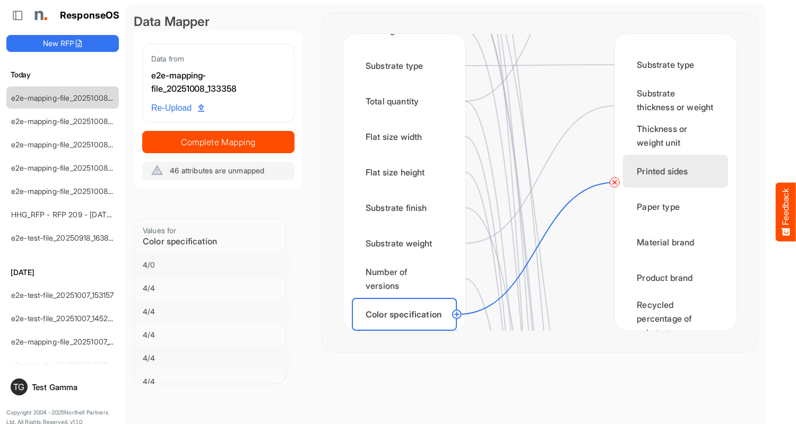
click at [456, 315] on circle at bounding box center [456, 314] width 13 height 13
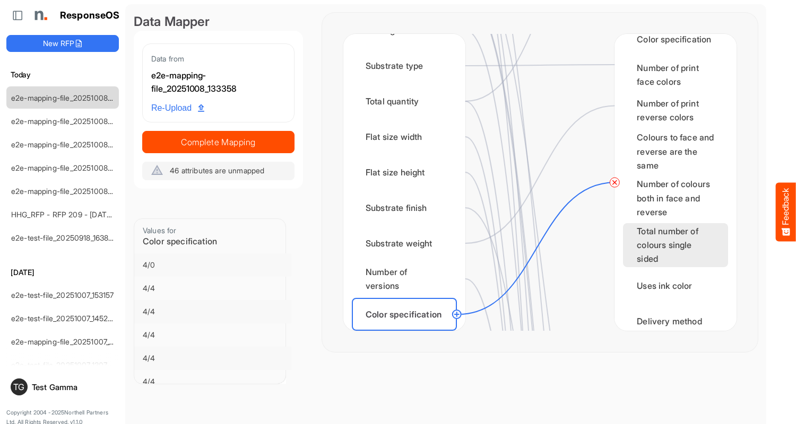
click at [672, 56] on div "Color specification" at bounding box center [675, 39] width 105 height 33
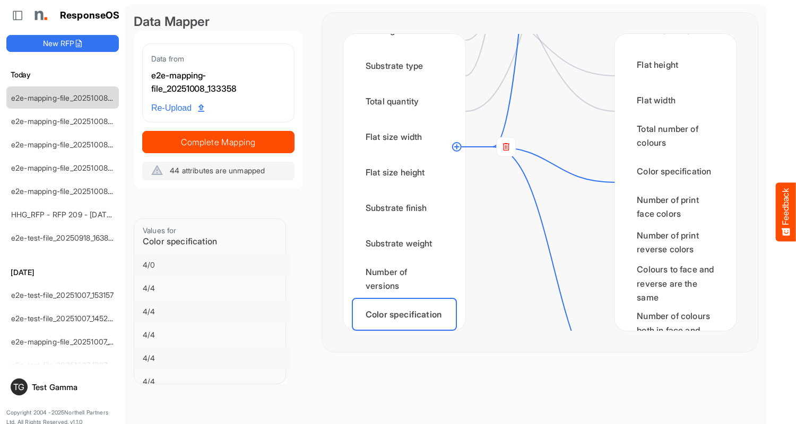
click at [407, 334] on div "Finished size width" at bounding box center [404, 350] width 105 height 33
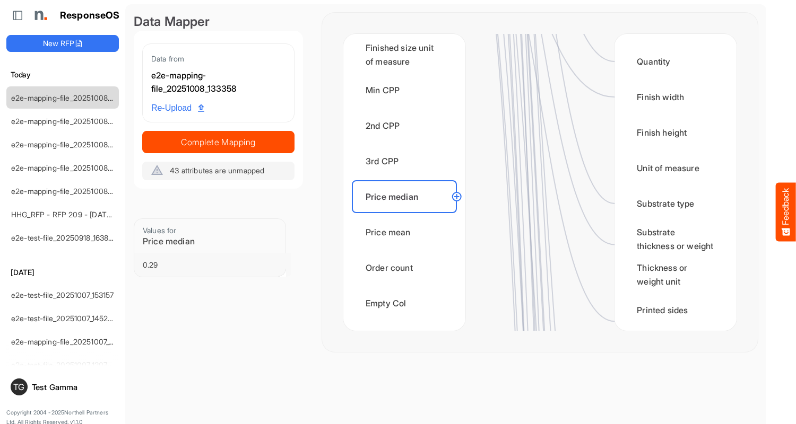
click at [456, 197] on circle at bounding box center [456, 196] width 13 height 13
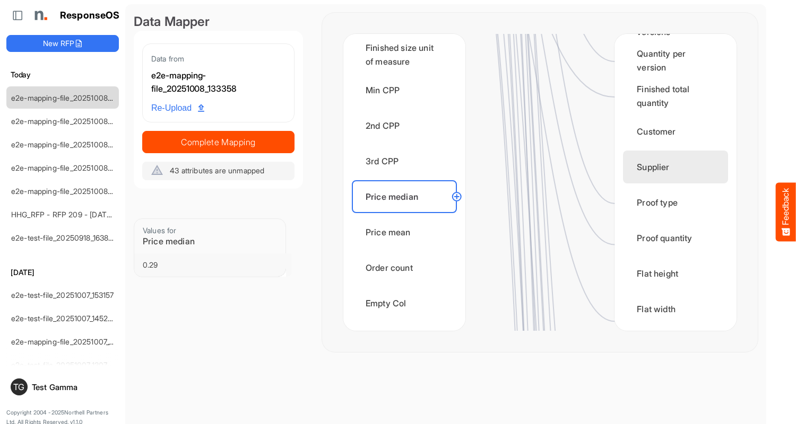
click at [672, 314] on div "Flat width" at bounding box center [675, 309] width 105 height 33
